Goal: Transaction & Acquisition: Purchase product/service

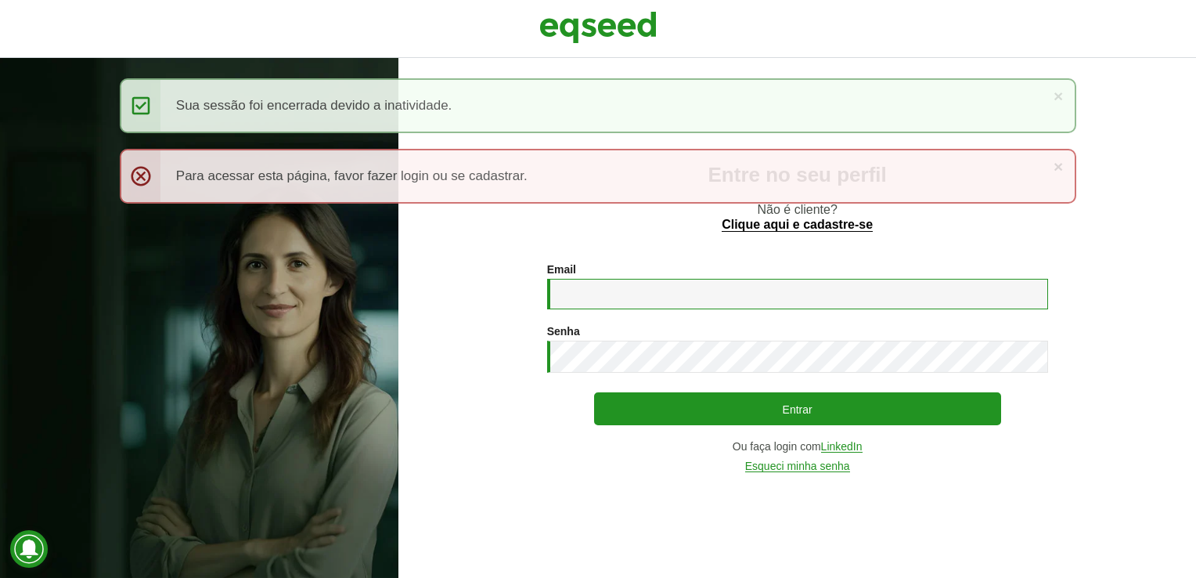
click at [624, 283] on input "Email *" at bounding box center [797, 294] width 501 height 31
type input "**********"
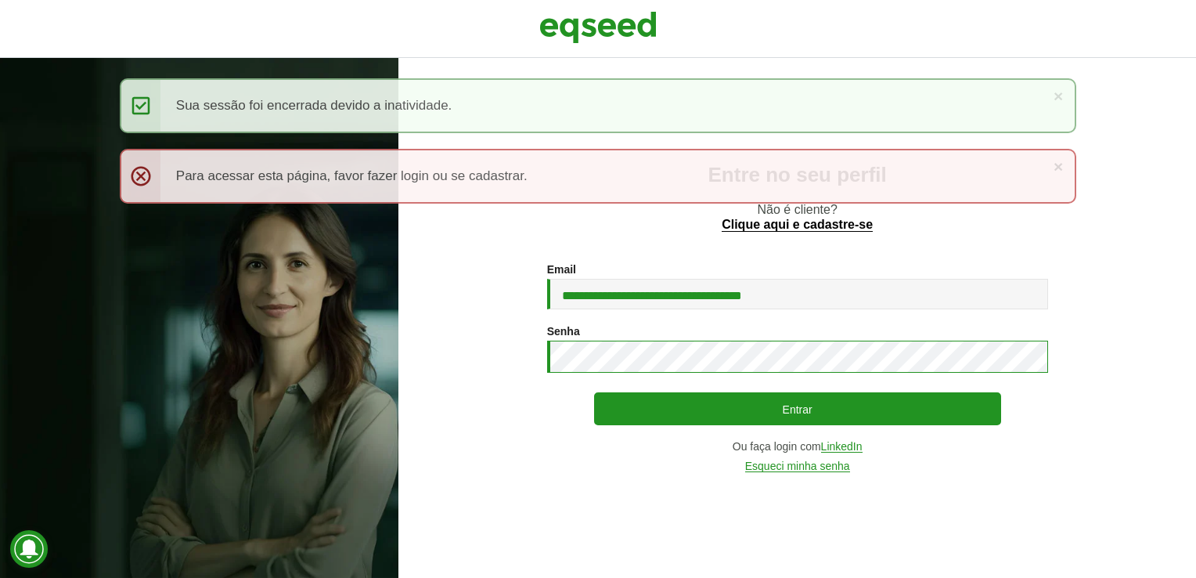
click at [594, 392] on button "Entrar" at bounding box center [797, 408] width 407 height 33
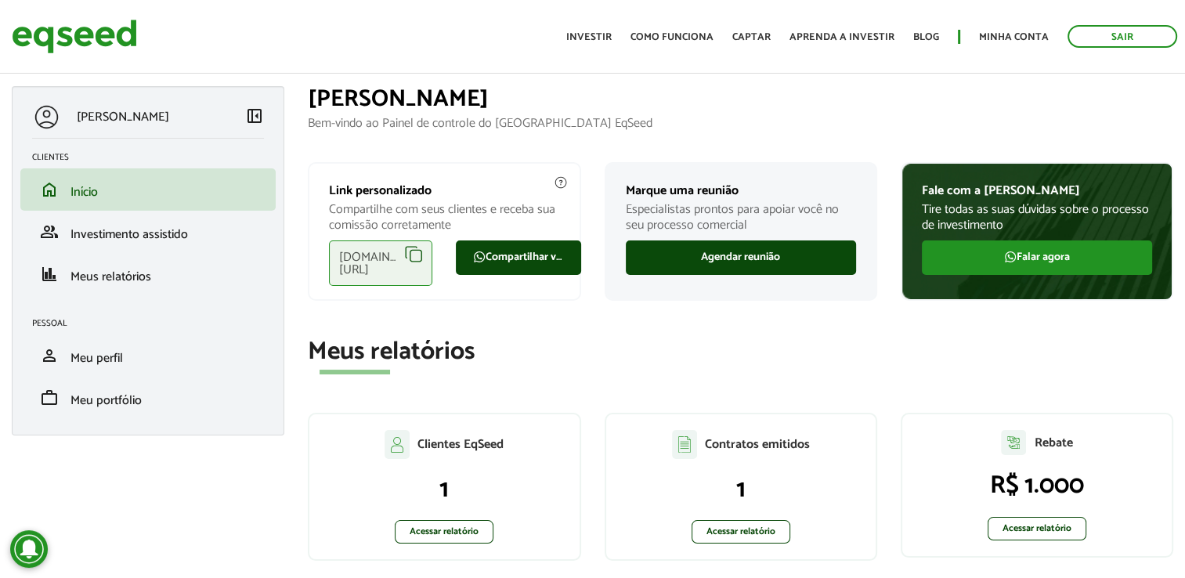
click at [550, 307] on div "Link personalizado Compartilhe com seus clientes e receba sua comissão corretam…" at bounding box center [444, 237] width 296 height 151
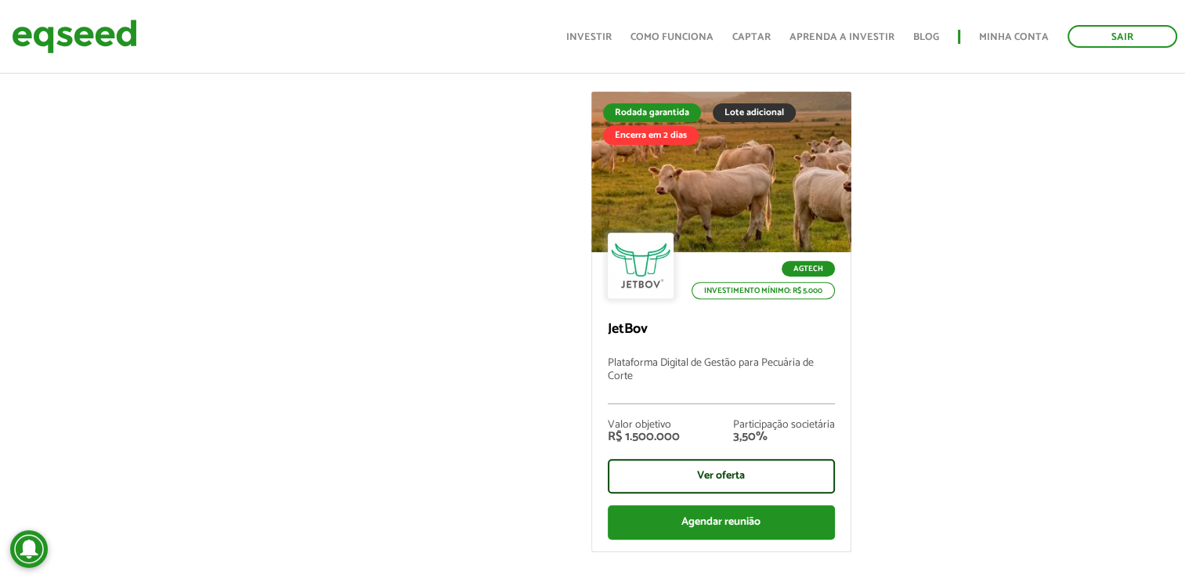
scroll to position [595, 0]
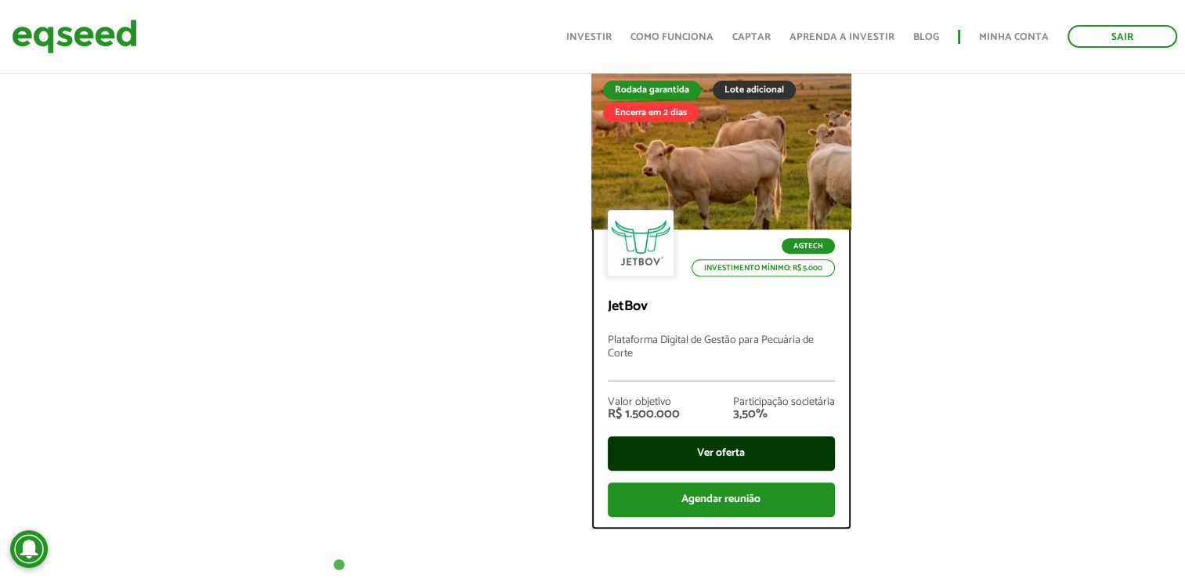
click at [703, 446] on div "Ver oferta" at bounding box center [721, 453] width 227 height 34
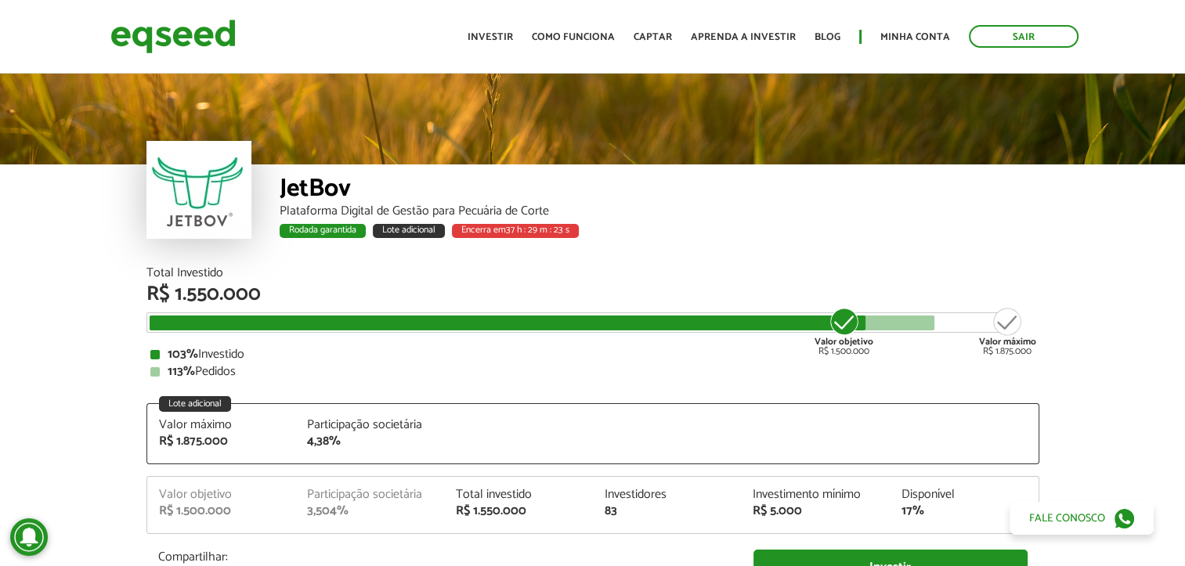
scroll to position [1704, 0]
